Goal: Information Seeking & Learning: Learn about a topic

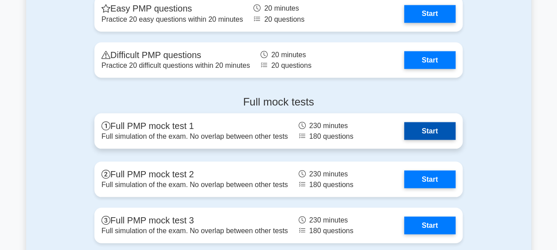
scroll to position [2490, 0]
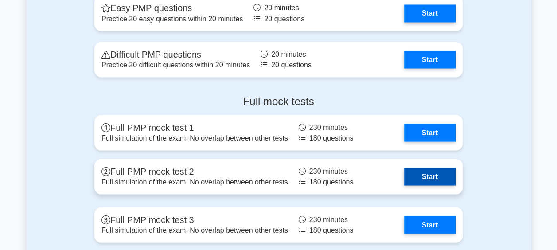
click at [404, 176] on link "Start" at bounding box center [429, 177] width 51 height 18
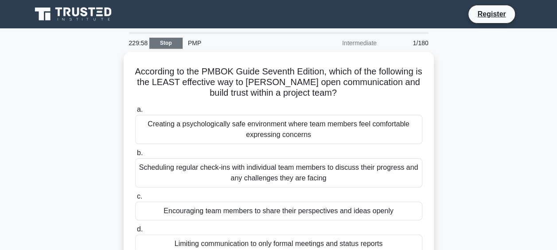
click at [175, 41] on link "Stop" at bounding box center [165, 43] width 33 height 11
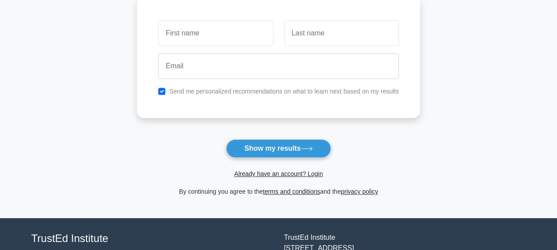
scroll to position [130, 0]
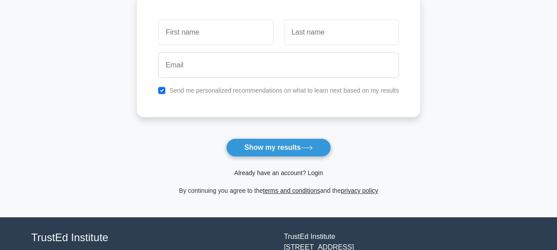
click at [293, 176] on link "Already have an account? Login" at bounding box center [278, 172] width 89 height 7
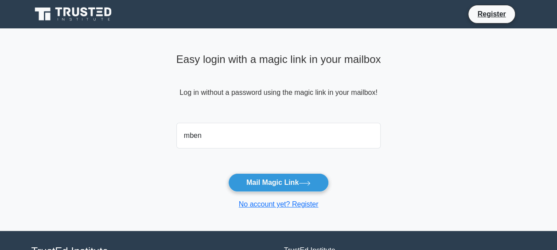
type input "[EMAIL_ADDRESS][DOMAIN_NAME]"
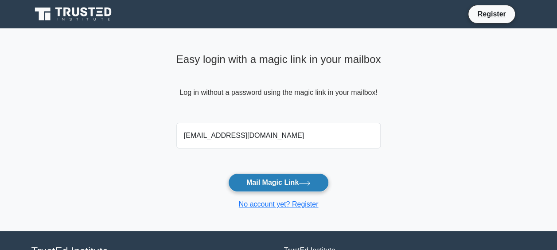
click at [260, 175] on button "Mail Magic Link" at bounding box center [278, 182] width 101 height 19
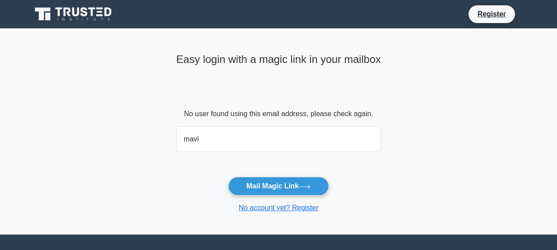
type input "mavidubai@gmail.com"
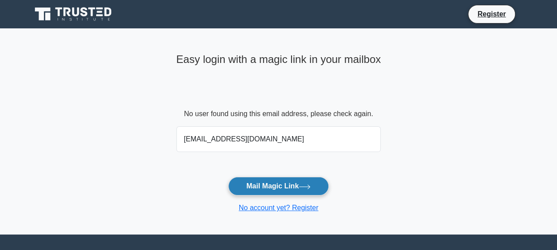
click at [266, 184] on button "Mail Magic Link" at bounding box center [278, 186] width 101 height 19
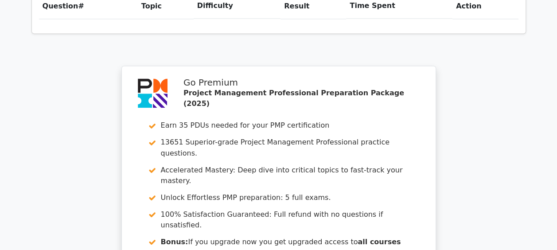
scroll to position [837, 0]
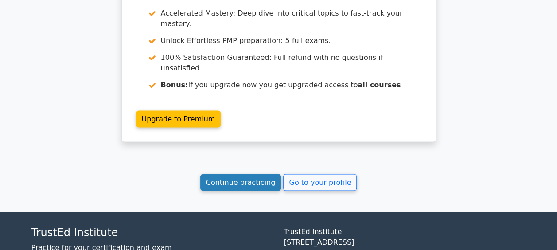
click at [265, 174] on link "Continue practicing" at bounding box center [240, 182] width 81 height 17
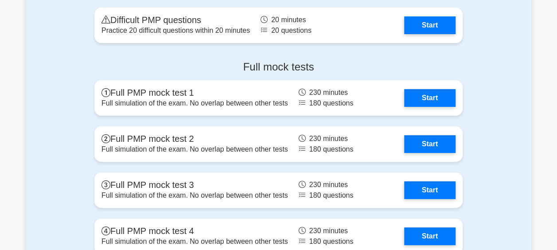
scroll to position [3418, 0]
